Goal: Task Accomplishment & Management: Complete application form

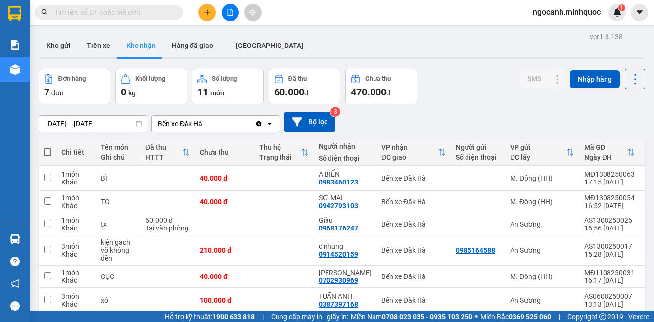
click at [90, 20] on div "Kết quả tìm kiếm ( 0 ) Bộ lọc No Data" at bounding box center [96, 12] width 193 height 17
click at [91, 15] on input "text" at bounding box center [112, 12] width 117 height 11
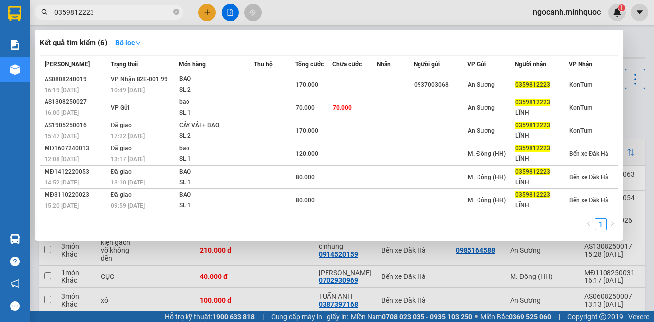
type input "0359812223"
click at [141, 46] on icon "down" at bounding box center [138, 42] width 7 height 7
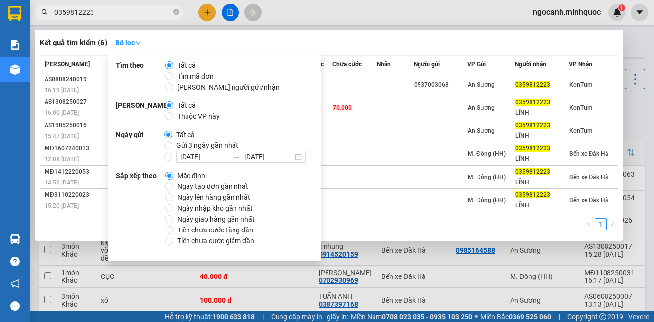
click at [376, 48] on div "Kết quả tìm kiếm ( 6 ) Bộ lọc" at bounding box center [329, 43] width 579 height 16
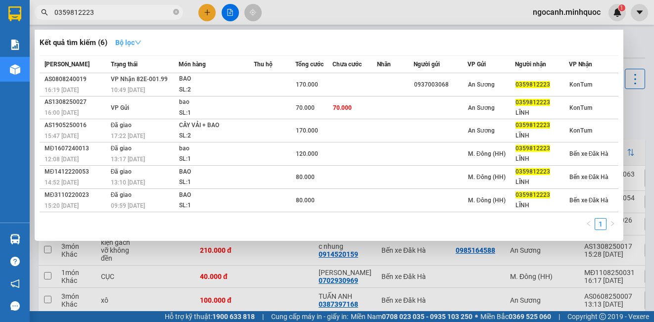
click at [140, 39] on strong "Bộ lọc" at bounding box center [128, 43] width 26 height 8
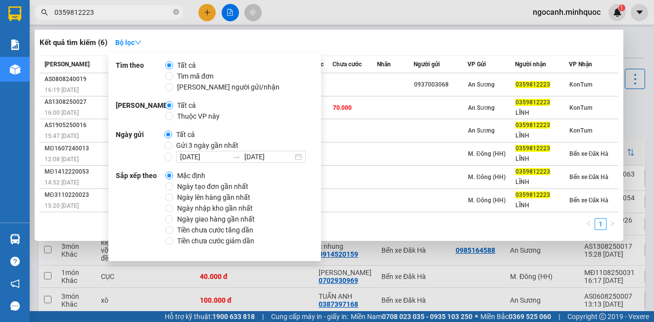
click at [180, 186] on span "Ngày tạo đơn gần nhất" at bounding box center [212, 186] width 79 height 11
click at [173, 186] on input "Ngày tạo đơn gần nhất" at bounding box center [169, 187] width 8 height 8
radio input "true"
radio input "false"
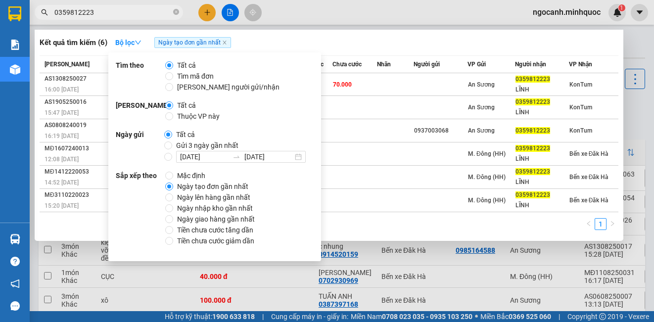
click at [413, 37] on div "Kết quả tìm kiếm ( 6 ) Bộ lọc Ngày tạo đơn gần nhất" at bounding box center [329, 43] width 579 height 16
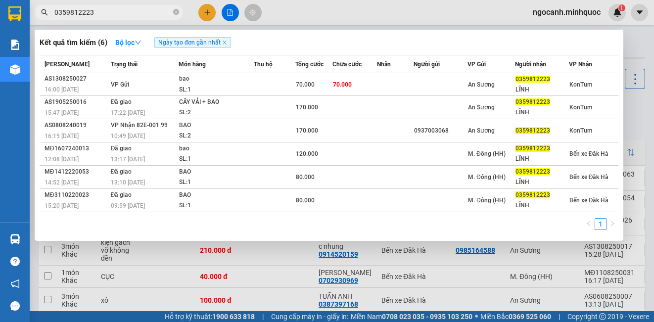
click at [256, 248] on div at bounding box center [327, 161] width 654 height 322
click at [123, 15] on input "0359812223" at bounding box center [112, 12] width 117 height 11
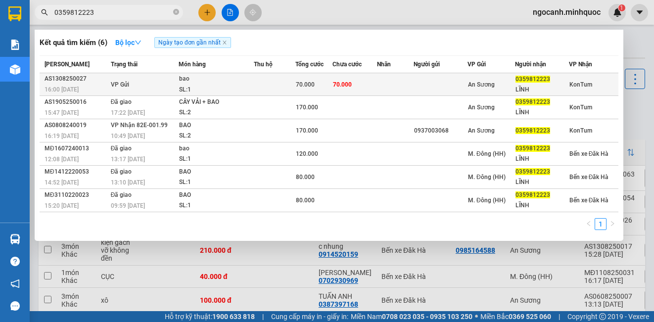
click at [497, 83] on div "An Sương" at bounding box center [491, 84] width 47 height 11
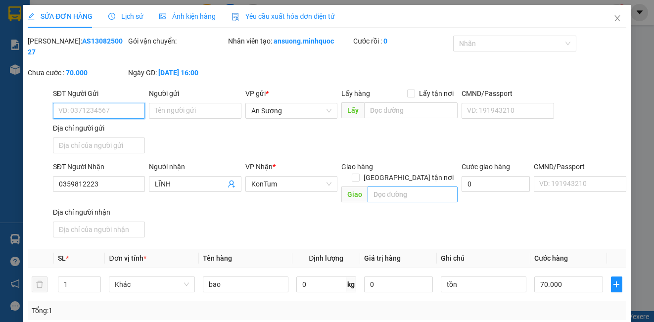
type input "0359812223"
type input "LĨNH"
type input "70.000"
click at [614, 21] on icon "close" at bounding box center [618, 18] width 8 height 8
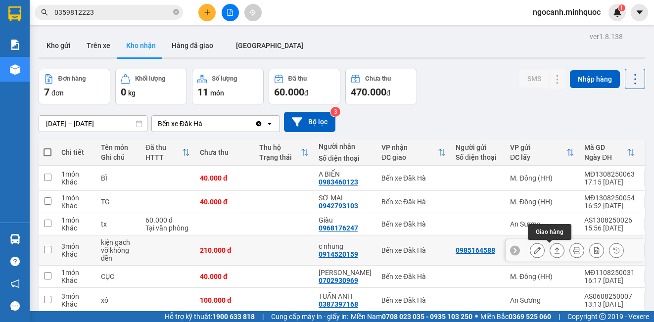
click at [554, 250] on icon at bounding box center [557, 250] width 7 height 7
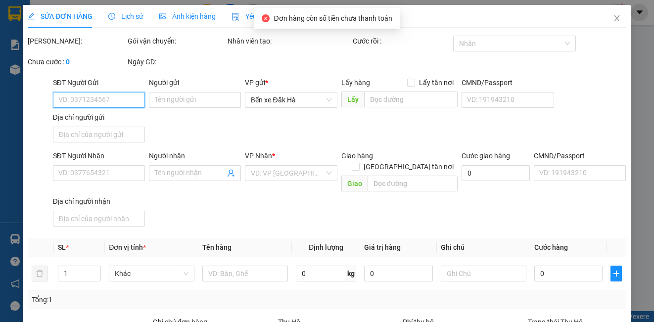
type input "0985164588"
type input "0914520159"
type input "c nhung"
type input "210.000"
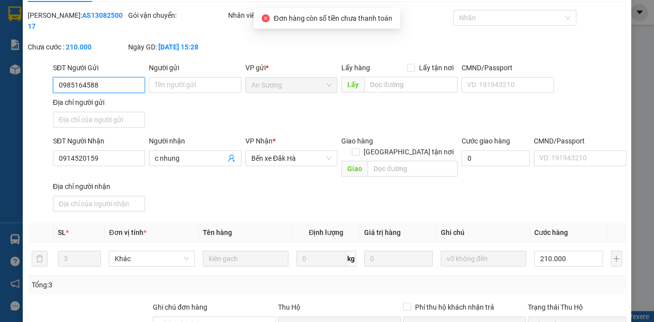
scroll to position [110, 0]
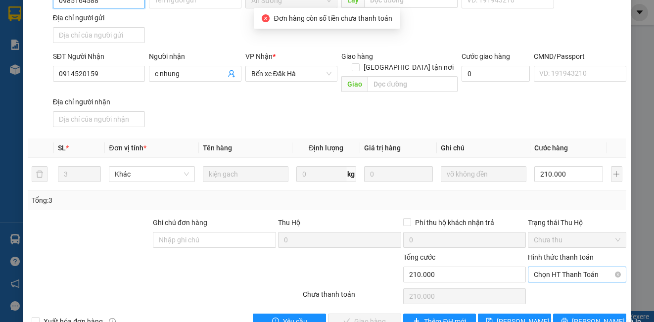
click at [557, 267] on span "Chọn HT Thanh Toán" at bounding box center [577, 274] width 86 height 15
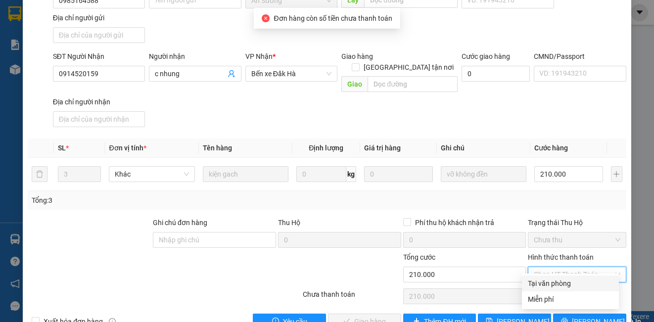
click at [557, 284] on div "Tại văn phòng" at bounding box center [570, 283] width 85 height 11
type input "0"
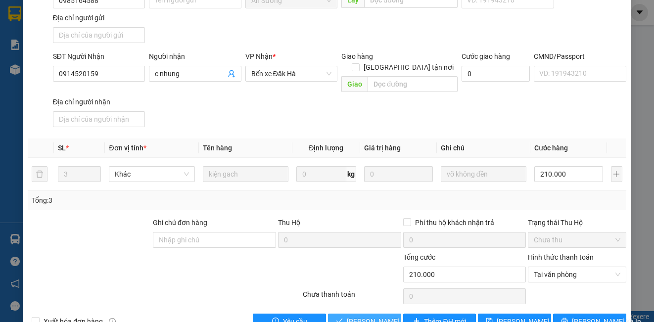
click at [364, 318] on button "[PERSON_NAME] và Giao hàng" at bounding box center [364, 322] width 73 height 16
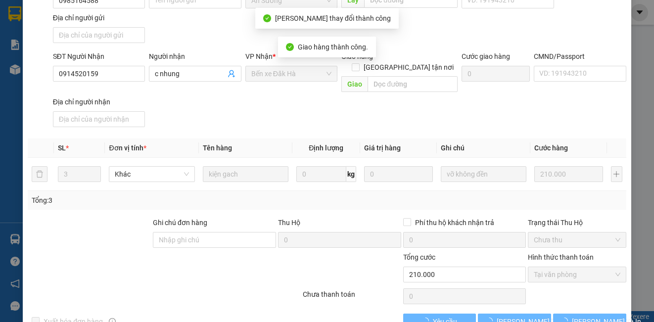
scroll to position [11, 0]
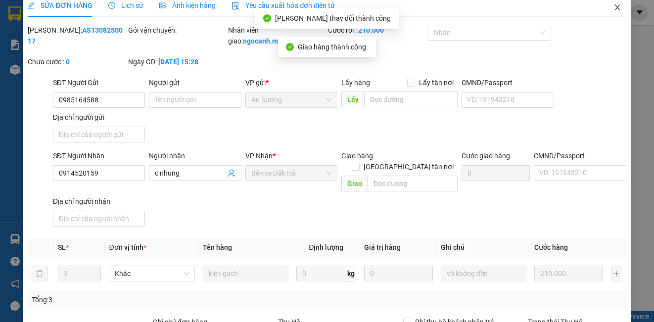
click at [614, 4] on icon "close" at bounding box center [618, 7] width 8 height 8
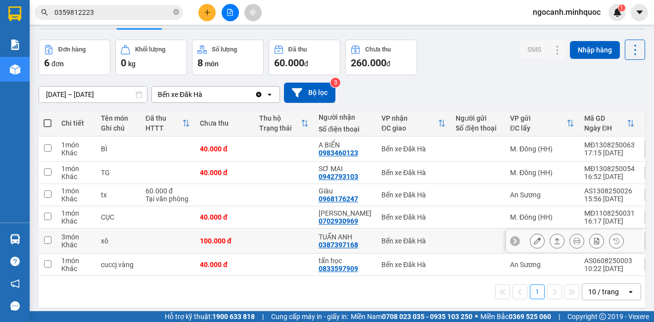
scroll to position [46, 0]
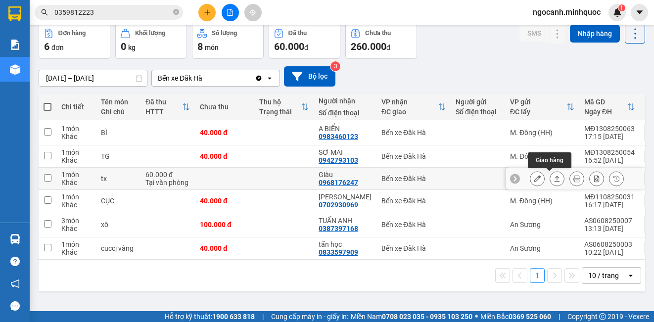
click at [554, 181] on icon at bounding box center [557, 178] width 7 height 7
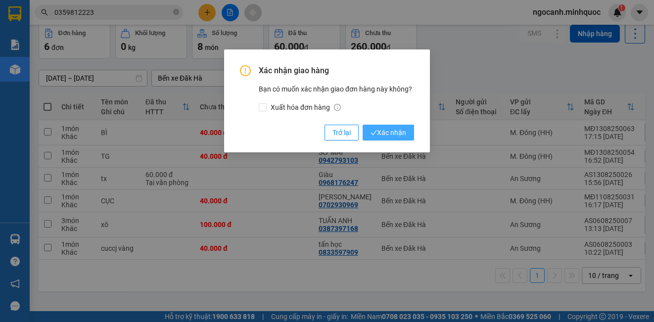
click at [388, 127] on button "Xác nhận" at bounding box center [388, 133] width 51 height 16
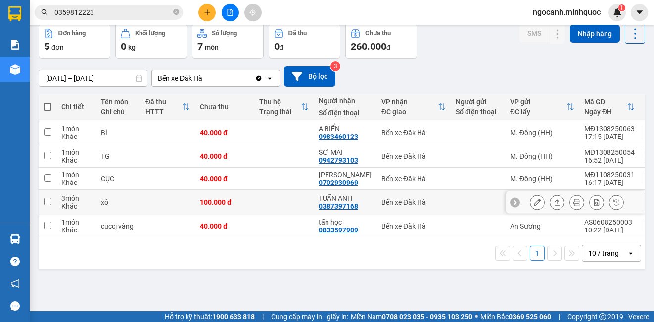
click at [531, 198] on button at bounding box center [538, 202] width 14 height 17
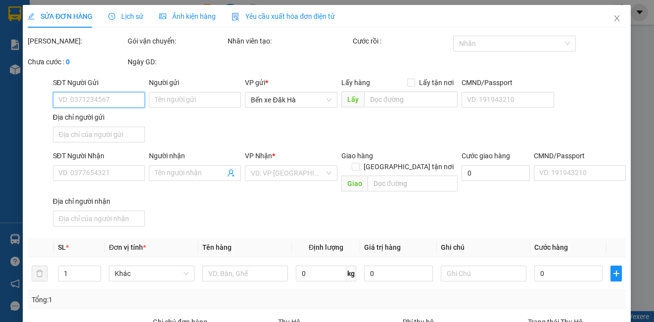
type input "0387397168"
type input "TUẤN ANH"
type input "100.000"
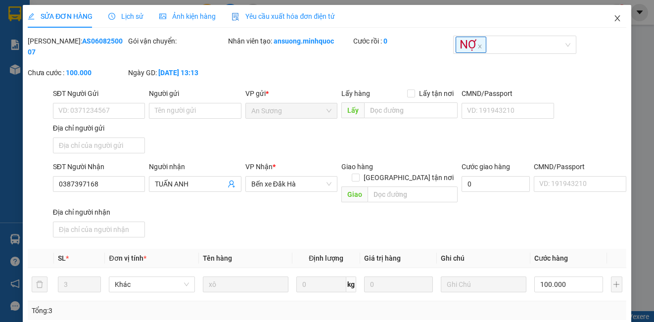
click at [614, 20] on icon "close" at bounding box center [618, 18] width 8 height 8
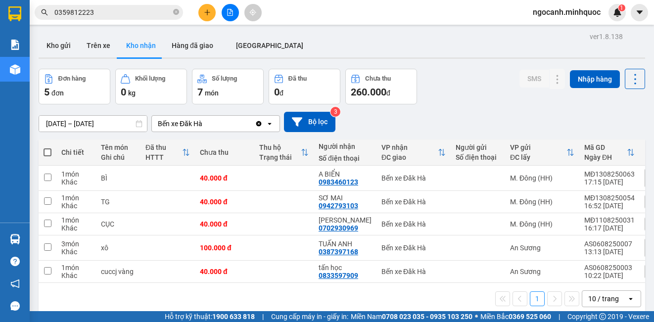
click at [90, 122] on input "[DATE] – [DATE]" at bounding box center [93, 124] width 108 height 16
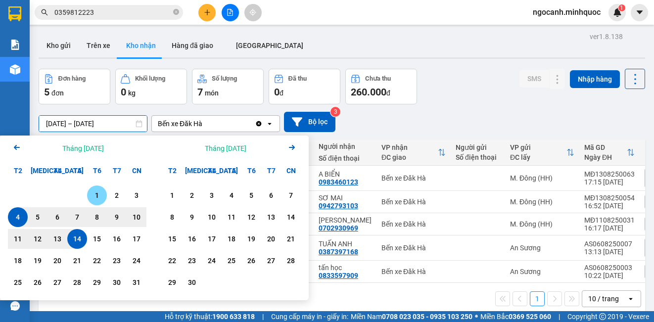
click at [98, 194] on div "1" at bounding box center [97, 196] width 14 height 12
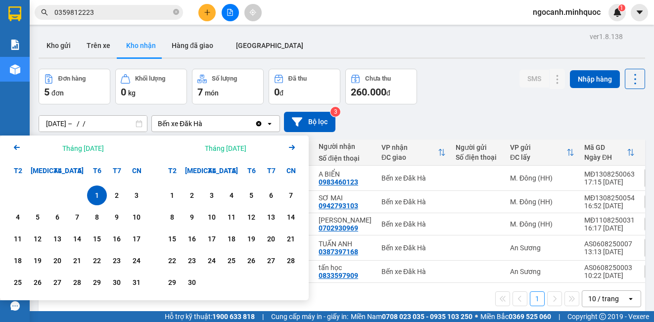
click at [105, 125] on input "[DATE] – / /" at bounding box center [93, 124] width 108 height 16
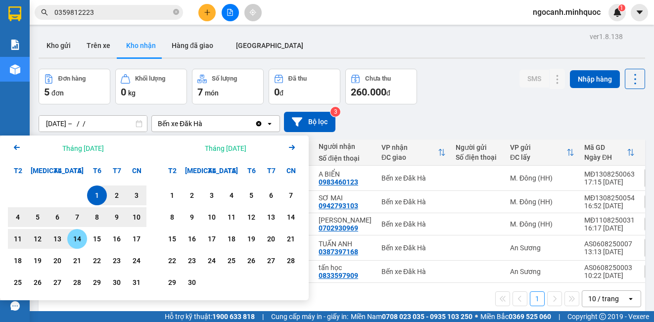
click at [81, 239] on div "14" at bounding box center [77, 239] width 14 height 12
type input "[DATE] – [DATE]"
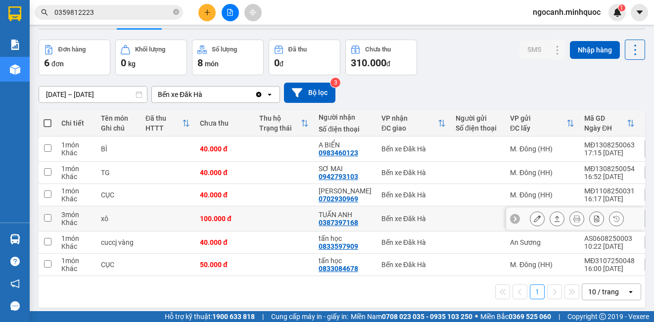
scroll to position [46, 0]
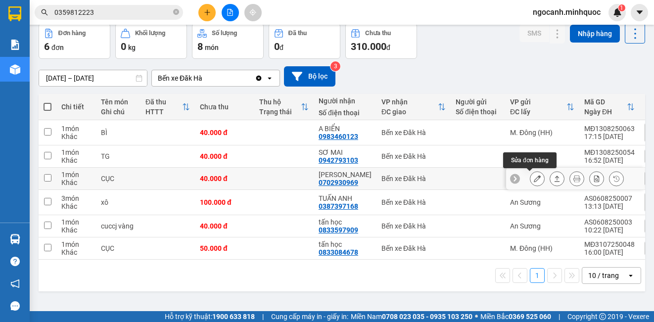
click at [531, 185] on button at bounding box center [538, 178] width 14 height 17
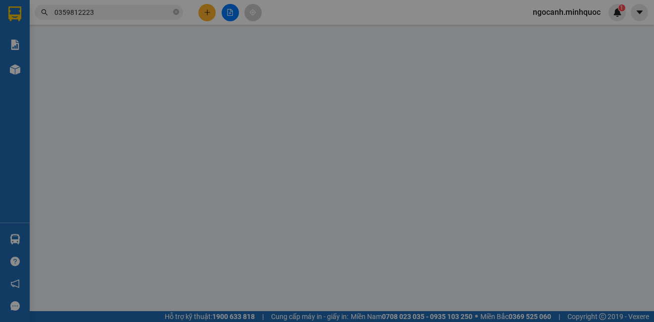
type input "0702930969"
type input "[PERSON_NAME]"
type input "40.000"
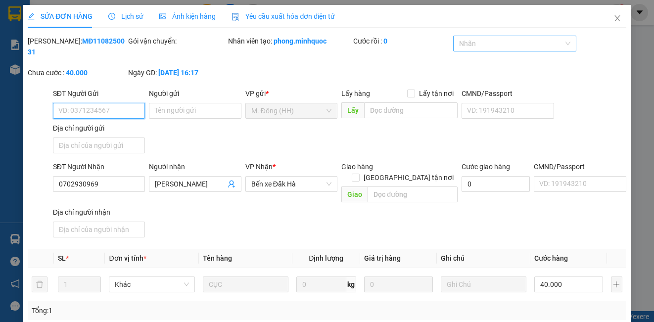
click at [491, 46] on div at bounding box center [510, 44] width 108 height 12
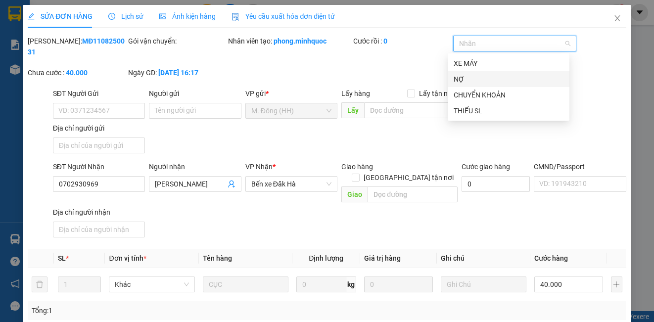
click at [476, 79] on div "NỢ" at bounding box center [509, 79] width 110 height 11
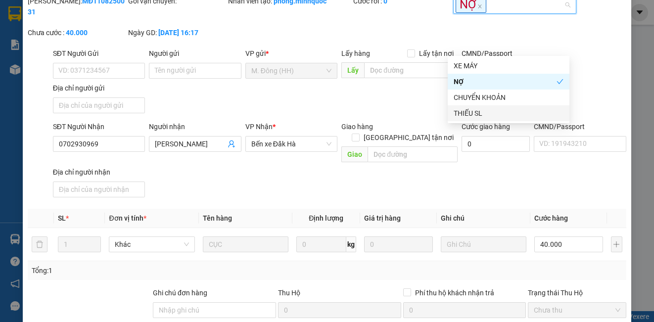
scroll to position [128, 0]
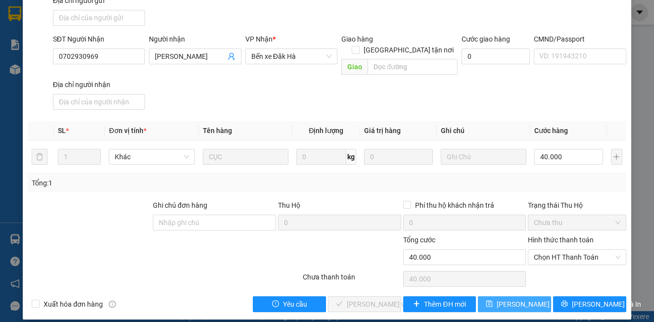
click at [504, 299] on span "[PERSON_NAME] thay đổi" at bounding box center [536, 304] width 79 height 11
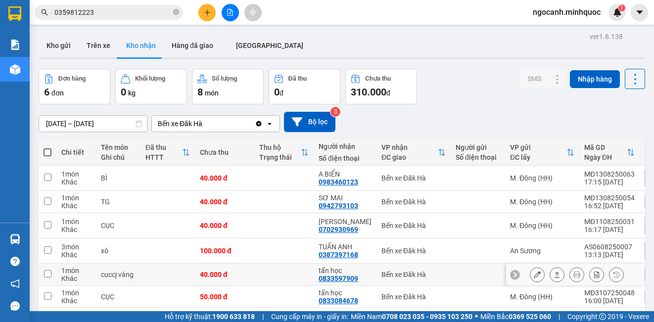
scroll to position [46, 0]
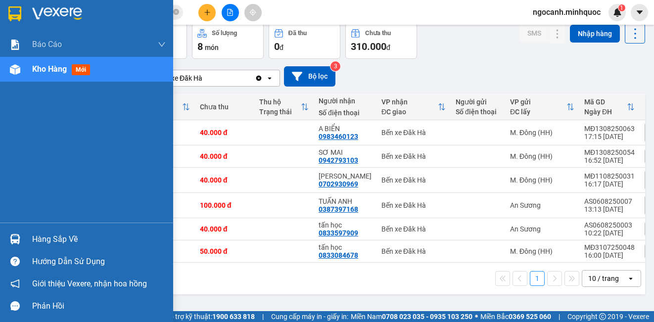
click at [16, 74] on img at bounding box center [15, 69] width 10 height 10
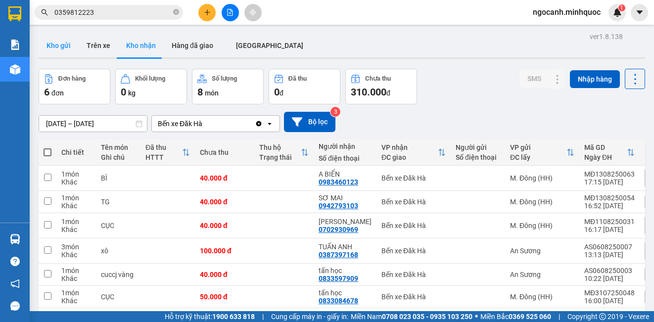
click at [65, 41] on button "Kho gửi" at bounding box center [59, 46] width 40 height 24
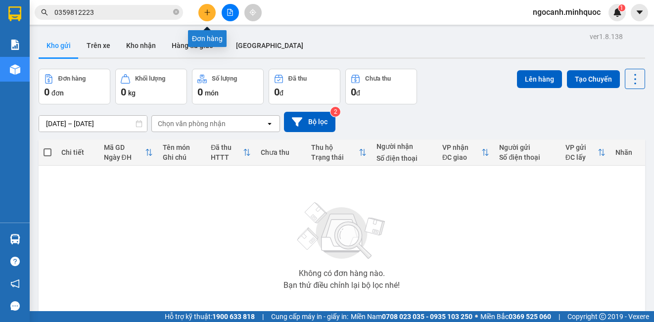
click at [203, 7] on button at bounding box center [206, 12] width 17 height 17
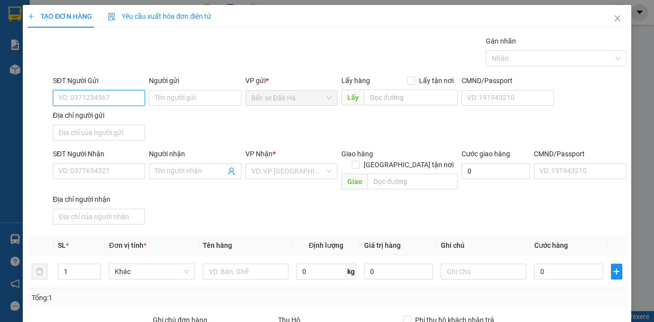
click at [114, 99] on input "SĐT Người Gửi" at bounding box center [99, 98] width 92 height 16
click at [95, 164] on input "SĐT Người Nhận" at bounding box center [99, 171] width 92 height 16
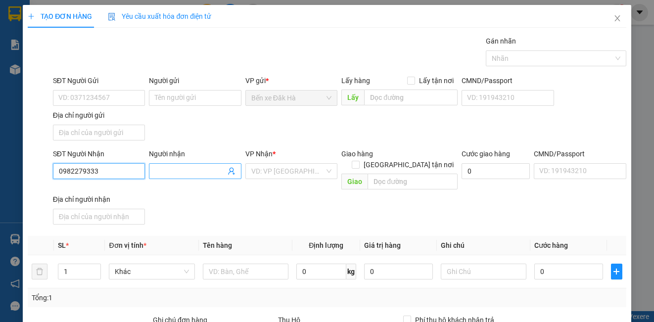
type input "0982279333"
click at [179, 173] on input "Người nhận" at bounding box center [190, 171] width 70 height 11
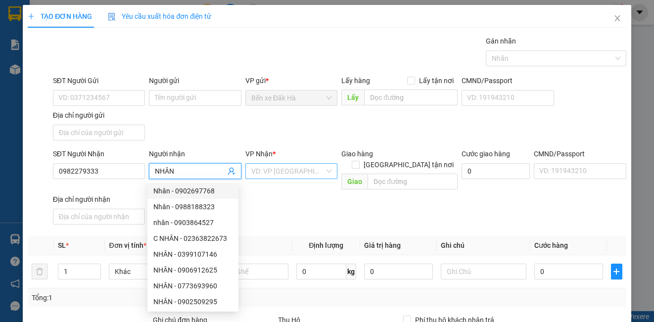
type input "NHÂN"
click at [267, 176] on input "search" at bounding box center [287, 171] width 73 height 15
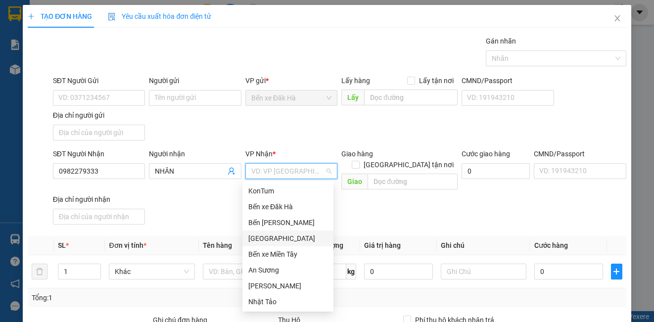
scroll to position [95, 0]
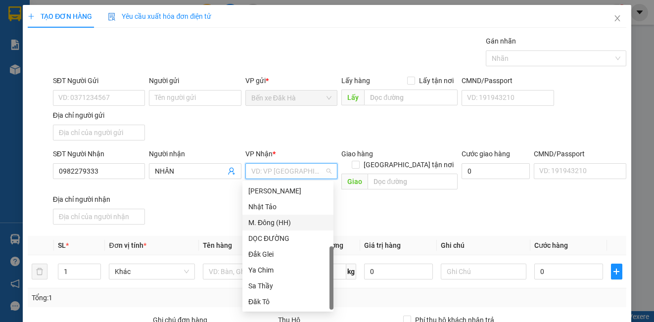
click at [277, 220] on div "M. Đông (HH)" at bounding box center [287, 222] width 79 height 11
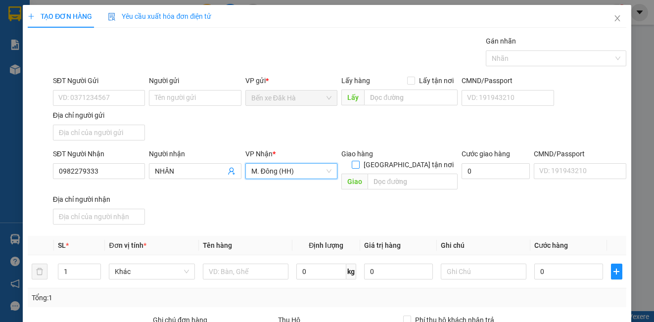
click at [408, 159] on span "[GEOGRAPHIC_DATA] tận nơi" at bounding box center [409, 164] width 98 height 11
click at [359, 161] on input "[GEOGRAPHIC_DATA] tận nơi" at bounding box center [355, 164] width 7 height 7
checkbox input "true"
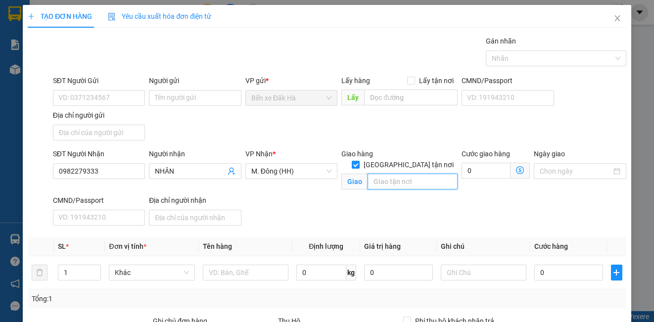
click at [397, 174] on input "text" at bounding box center [413, 182] width 90 height 16
type input "P Bình Trưng Tây Q.TĐ"
click at [489, 176] on input "0" at bounding box center [486, 171] width 49 height 16
type input "7"
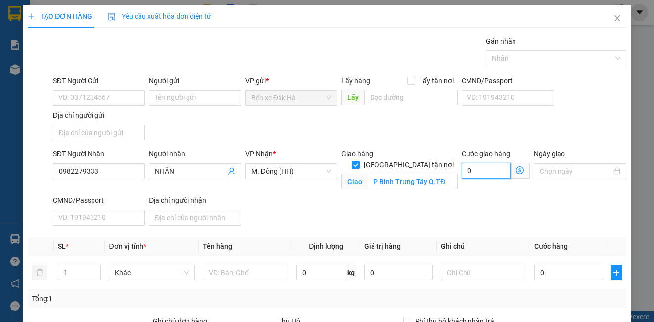
type input "7"
type input "70"
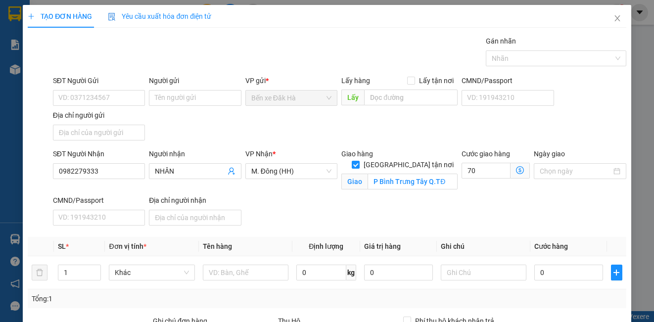
type input "70.000"
click at [488, 196] on div "SĐT Người Nhận 0982279333 Người nhận NHÂN VP Nhận * M. Đông (HH) Giao hàng [GEO…" at bounding box center [340, 188] width 578 height 81
click at [546, 276] on input "0" at bounding box center [569, 273] width 69 height 16
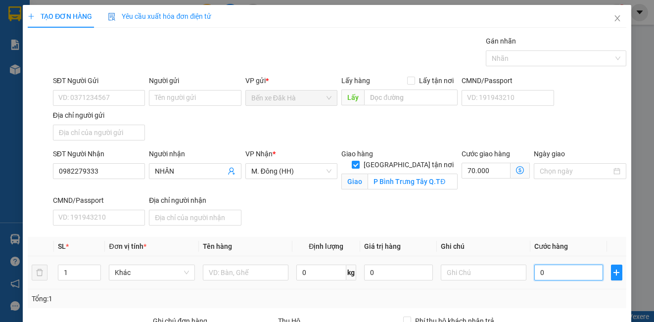
type input "6"
type input "70.006"
type input "60"
type input "70.060"
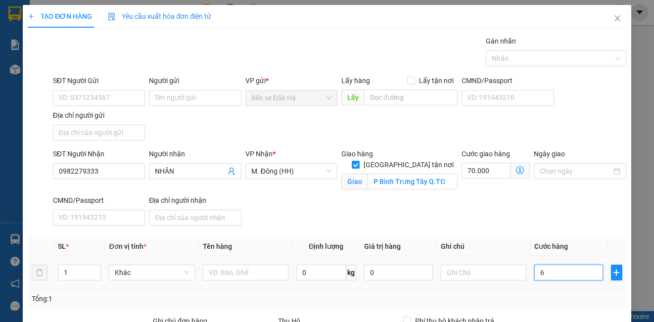
type input "70.060"
type input "6"
type input "70.006"
type input "0"
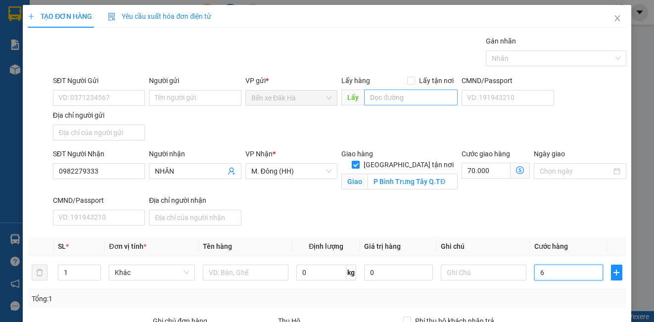
type input "70.000"
type input "05"
type input "70.005"
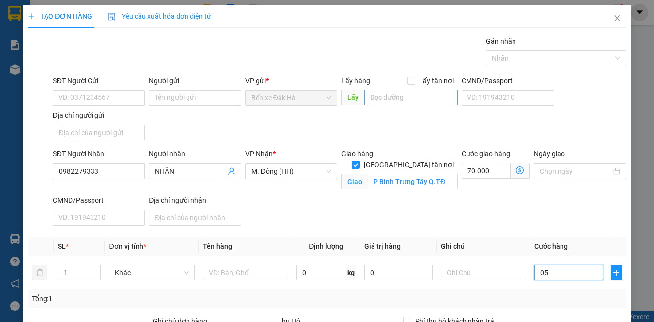
type input "050"
type input "70.050"
type input "05"
type input "70.005"
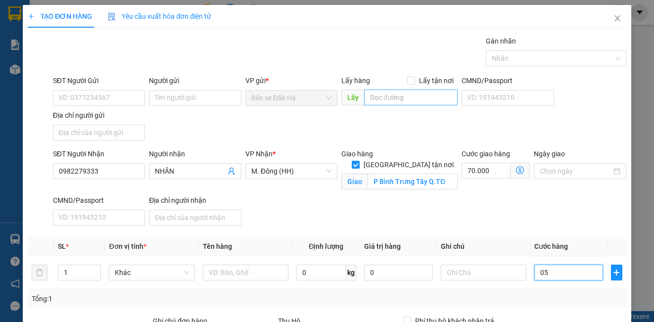
type input "70.005"
type input "0"
type input "70.000"
type input "50"
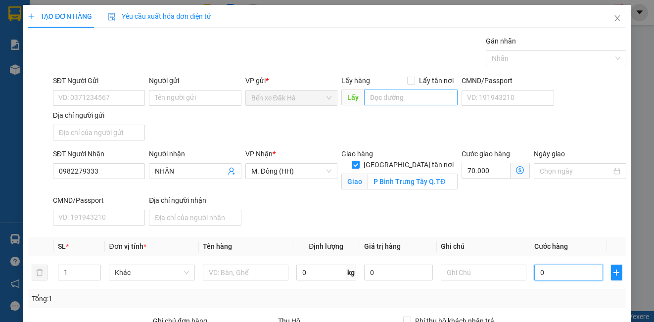
type input "70.050"
click at [407, 194] on div "Giao hàng [GEOGRAPHIC_DATA] tận nơi Giao P [GEOGRAPHIC_DATA]TĐ" at bounding box center [400, 171] width 120 height 47
type input "50.000"
type input "120.000"
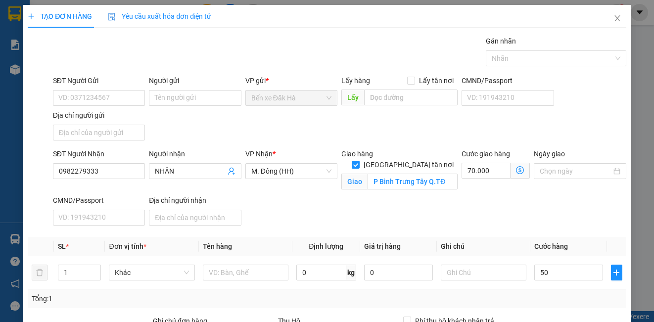
type input "120.000"
click at [126, 103] on input "SĐT Người Gửi" at bounding box center [99, 98] width 92 height 16
type input "0911105005"
click at [158, 98] on input "Người gửi" at bounding box center [195, 98] width 92 height 16
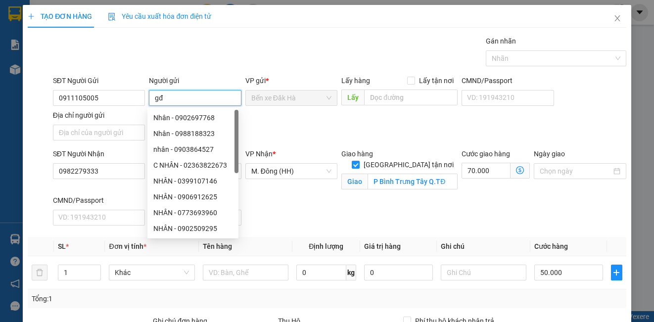
type input "g"
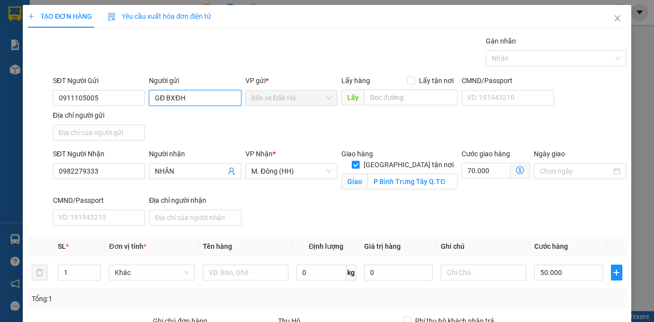
type input "GĐ BXĐH"
click at [395, 209] on div "SĐT Người Nhận 0982279333 Người nhận NHÂN VP Nhận * M. Đông (HH) Giao hàng [GEO…" at bounding box center [340, 188] width 578 height 81
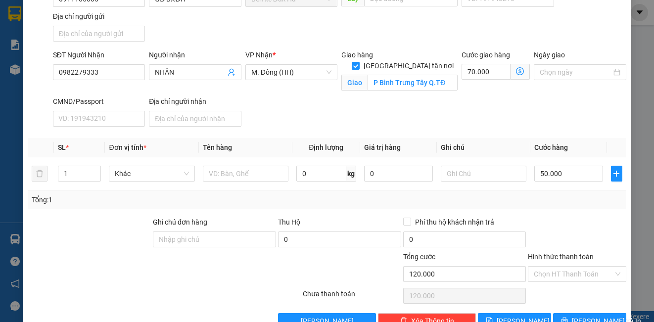
scroll to position [125, 0]
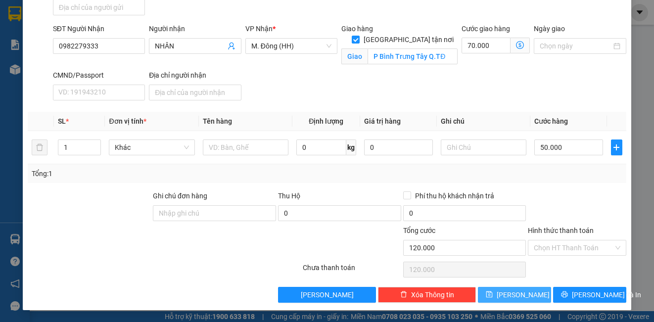
click at [496, 292] on button "[PERSON_NAME]" at bounding box center [514, 295] width 73 height 16
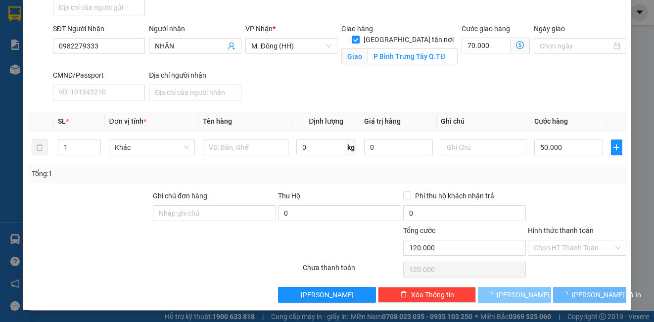
checkbox input "false"
type input "0"
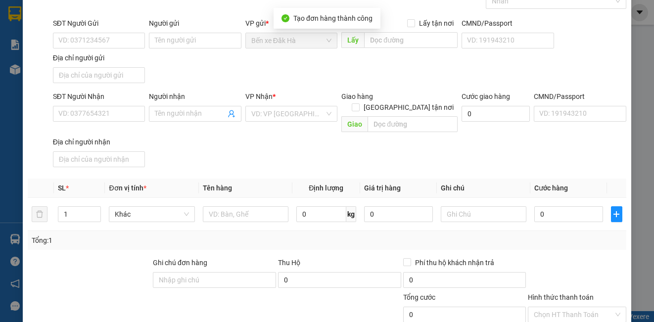
scroll to position [0, 0]
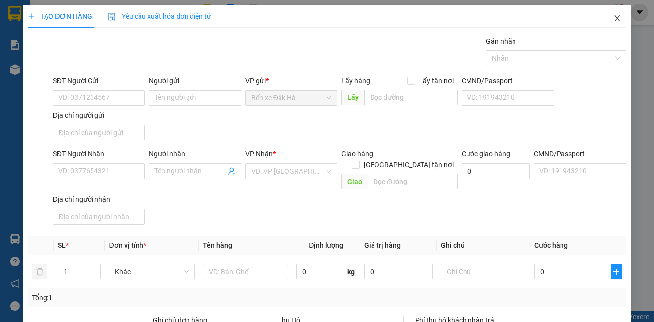
click at [614, 19] on icon "close" at bounding box center [618, 18] width 8 height 8
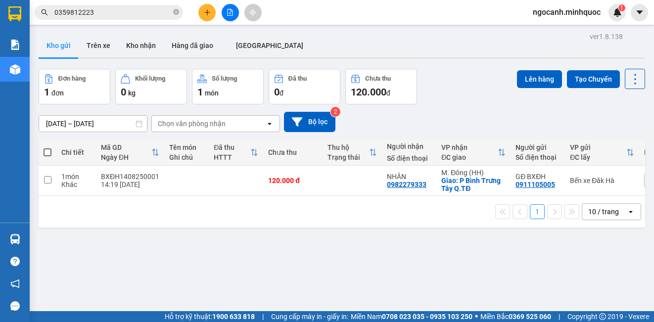
click at [204, 9] on icon "plus" at bounding box center [207, 12] width 7 height 7
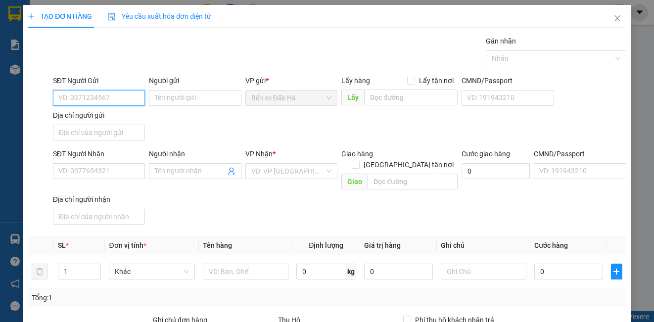
click at [92, 96] on input "SĐT Người Gửi" at bounding box center [99, 98] width 92 height 16
click at [96, 117] on div "0362063549 - TỊNH" at bounding box center [97, 117] width 79 height 11
type input "0362063549"
type input "TỊNH"
type input "0822501294"
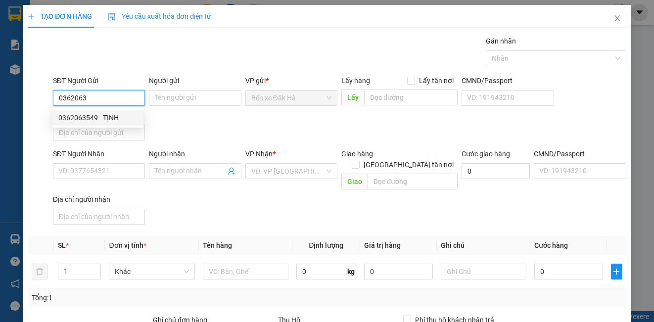
type input "THẢO"
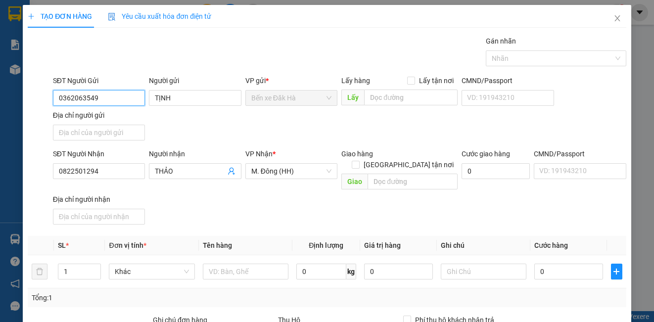
type input "0362063549"
click at [208, 206] on div "SĐT Người Nhận 0822501294 Người nhận THẢO VP Nhận * M. Đông (HH) Giao hàng Giao…" at bounding box center [340, 188] width 578 height 80
click at [126, 175] on input "0822501294" at bounding box center [99, 171] width 92 height 16
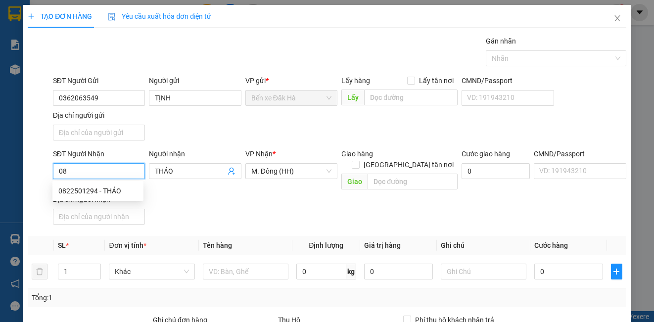
type input "0"
click at [112, 205] on div "0354936052 - HOÀN" at bounding box center [97, 206] width 79 height 11
type input "0354936052"
type input "HOÀN"
type input "0354936052"
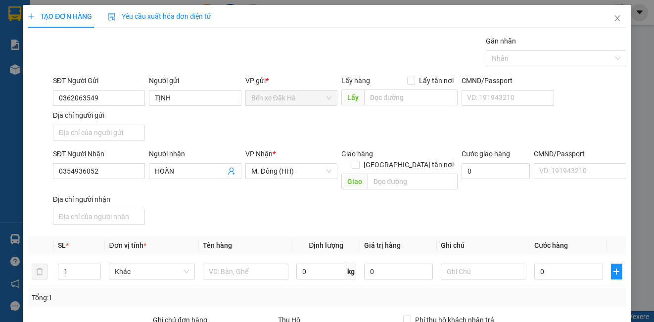
click at [230, 195] on div "SĐT Người Nhận 0354936052 0354936052 Người nhận HOÀN VP Nhận * M. Đông (HH) Gia…" at bounding box center [340, 188] width 578 height 80
click at [230, 264] on input "text" at bounding box center [246, 272] width 86 height 16
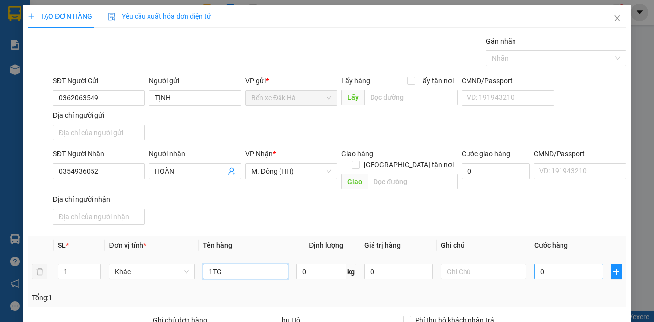
type input "1TG"
click at [547, 264] on input "0" at bounding box center [569, 272] width 69 height 16
type input "6"
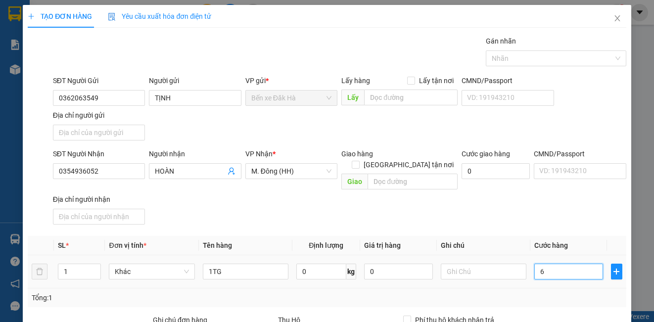
type input "60"
type input "60.000"
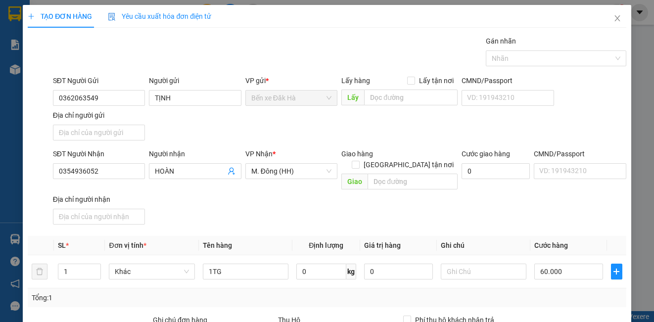
click at [549, 205] on div "SĐT Người Nhận 0354936052 Người nhận HOÀN VP Nhận * M. Đông (HH) Giao hàng Giao…" at bounding box center [340, 188] width 578 height 80
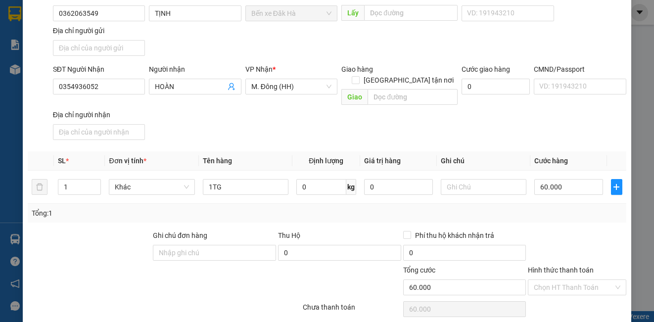
scroll to position [99, 0]
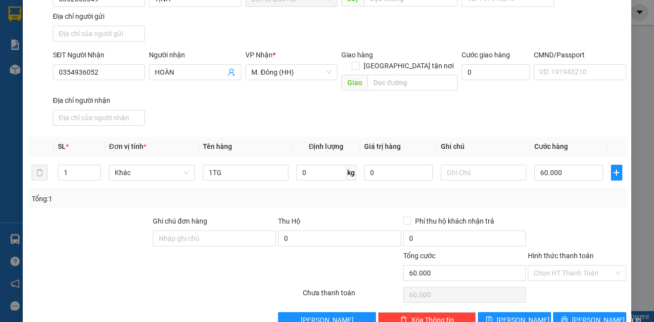
click at [590, 216] on div at bounding box center [577, 233] width 100 height 35
click at [542, 95] on div "SĐT Người Nhận 0354936052 Người nhận HOÀN VP Nhận * M. Đông (HH) Giao hàng Giao…" at bounding box center [340, 89] width 578 height 80
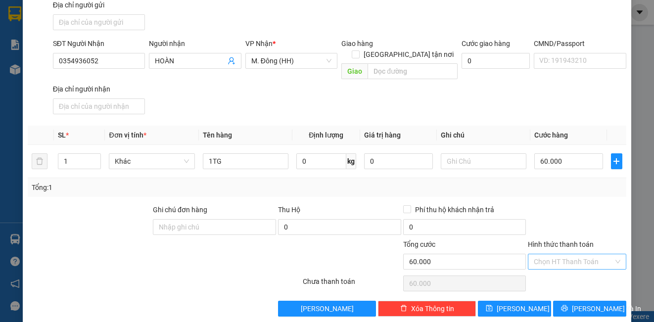
scroll to position [113, 0]
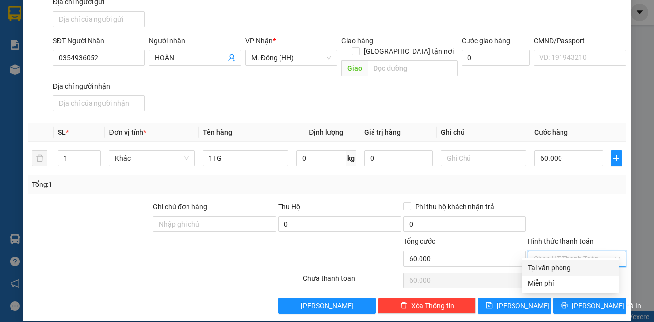
click at [587, 251] on input "Hình thức thanh toán" at bounding box center [573, 258] width 79 height 15
click at [565, 271] on div "Tại văn phòng" at bounding box center [570, 267] width 85 height 11
type input "0"
click at [580, 179] on div "Tổng: 1" at bounding box center [327, 184] width 590 height 11
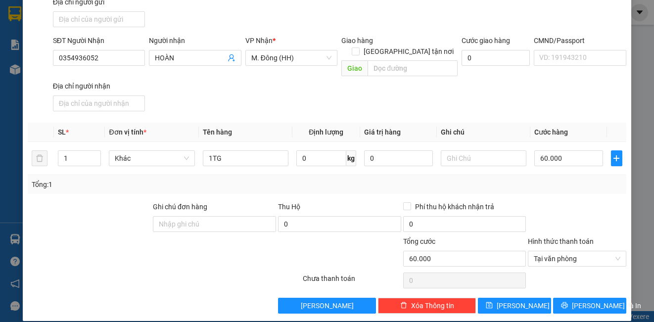
click at [239, 244] on div at bounding box center [252, 253] width 100 height 35
click at [511, 300] on span "[PERSON_NAME]" at bounding box center [523, 305] width 53 height 11
type input "0"
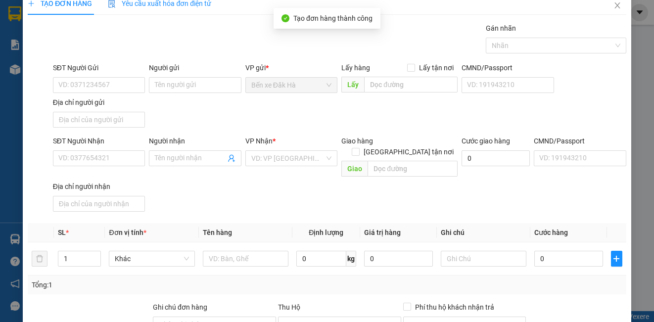
scroll to position [0, 0]
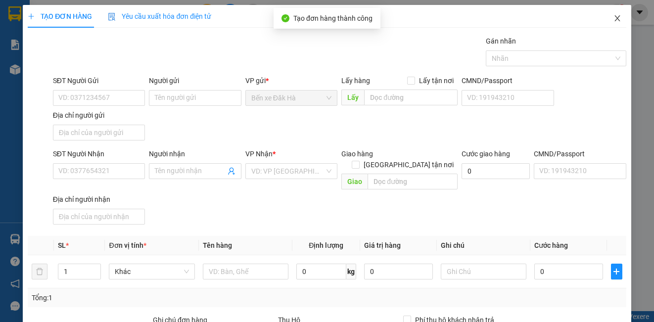
click at [614, 21] on icon "close" at bounding box center [618, 18] width 8 height 8
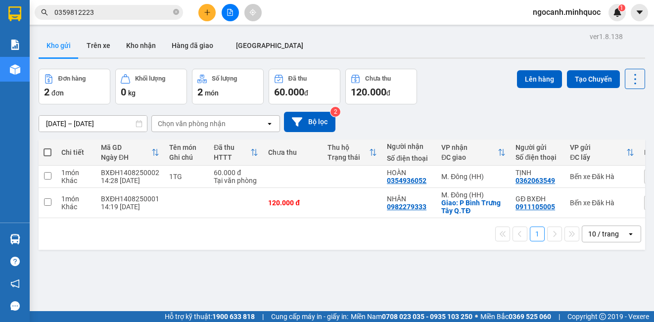
click at [467, 76] on div "Đơn hàng 2 đơn Khối lượng 0 kg Số lượng 2 món Đã thu 60.000 đ Chưa thu 120.000 …" at bounding box center [342, 87] width 607 height 36
click at [480, 75] on div "Đơn hàng 2 đơn Khối lượng 0 kg Số lượng 2 món Đã thu 60.000 đ Chưa thu 120.000 …" at bounding box center [342, 87] width 607 height 36
click at [564, 203] on icon at bounding box center [567, 202] width 7 height 7
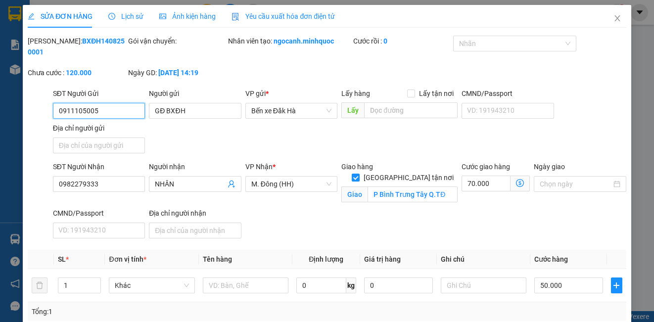
type input "0911105005"
type input "GĐ BXĐH"
type input "0982279333"
type input "NHÂN"
checkbox input "true"
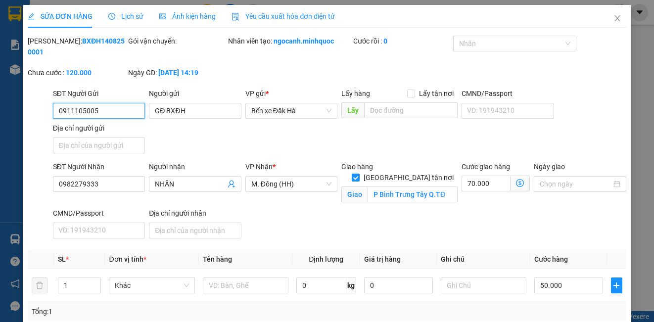
type input "P Bình Trưng Tây Q.TĐ"
type input "120.000"
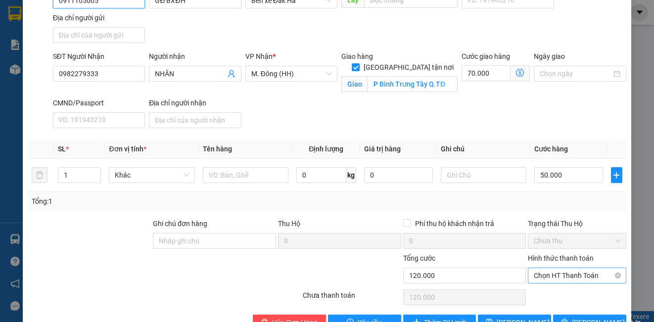
scroll to position [138, 0]
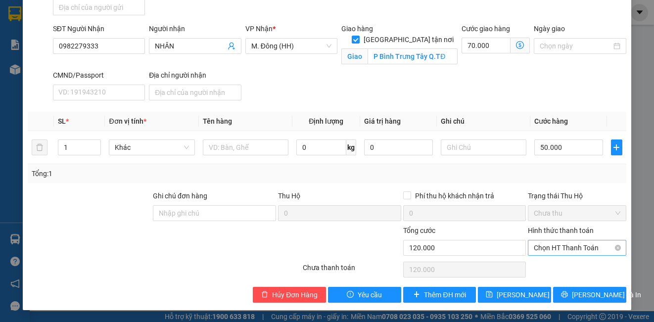
click at [563, 244] on span "Chọn HT Thanh Toán" at bounding box center [577, 248] width 86 height 15
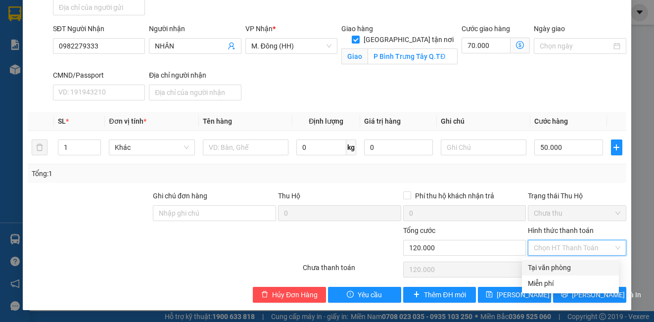
click at [553, 268] on div "Tại văn phòng" at bounding box center [570, 267] width 85 height 11
type input "0"
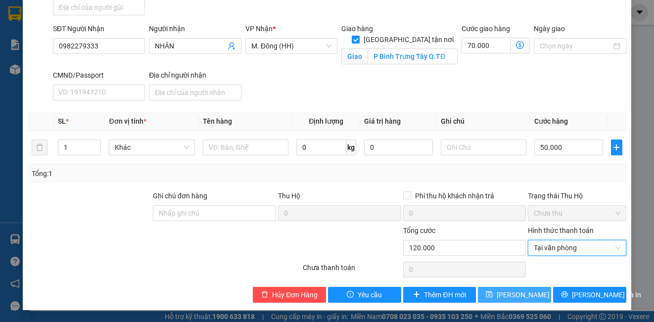
click at [506, 295] on span "[PERSON_NAME] thay đổi" at bounding box center [536, 295] width 79 height 11
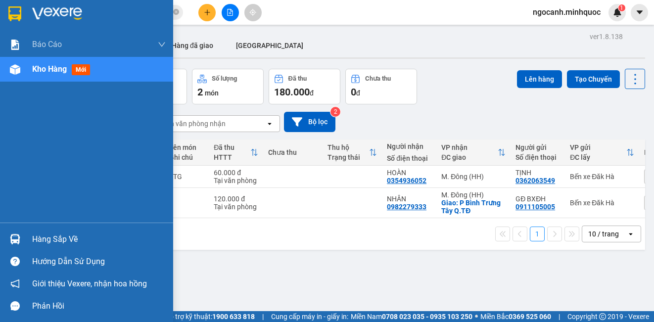
click at [35, 72] on span "Kho hàng" at bounding box center [49, 68] width 35 height 9
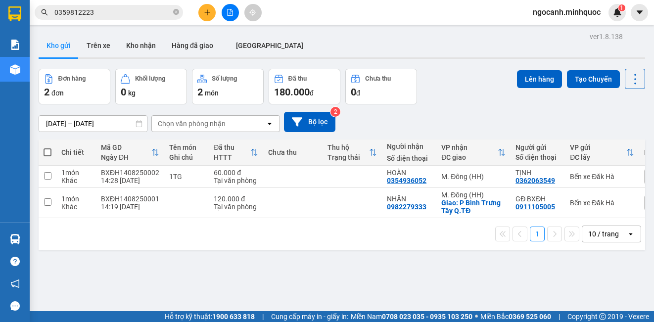
click at [49, 68] on div "ver 1.8.138 Kho gửi Trên xe Kho nhận Hàng đã giao [GEOGRAPHIC_DATA] Đơn hàng 2 …" at bounding box center [342, 191] width 615 height 322
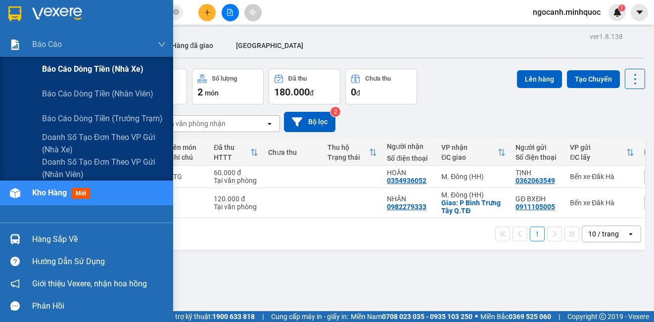
drag, startPoint x: 58, startPoint y: 70, endPoint x: 124, endPoint y: 77, distance: 65.7
click at [58, 70] on span "Báo cáo dòng tiền (nhà xe)" at bounding box center [92, 69] width 101 height 12
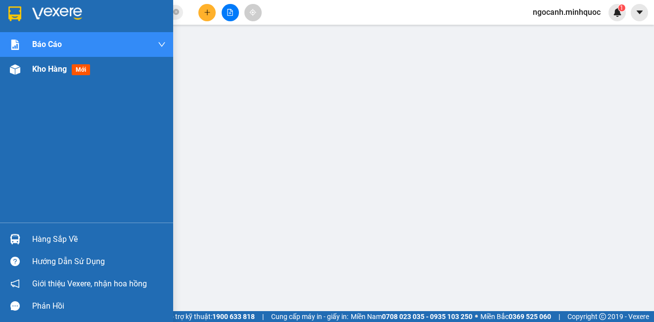
click at [63, 75] on div "Kho hàng mới" at bounding box center [63, 69] width 62 height 12
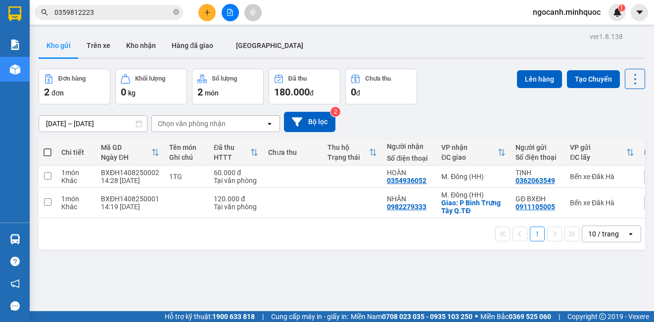
click at [481, 74] on div "Đơn hàng 2 đơn Khối lượng 0 kg Số lượng 2 món Đã thu 180.000 đ Chưa thu 0 đ Lên…" at bounding box center [342, 87] width 607 height 36
